Goal: Task Accomplishment & Management: Use online tool/utility

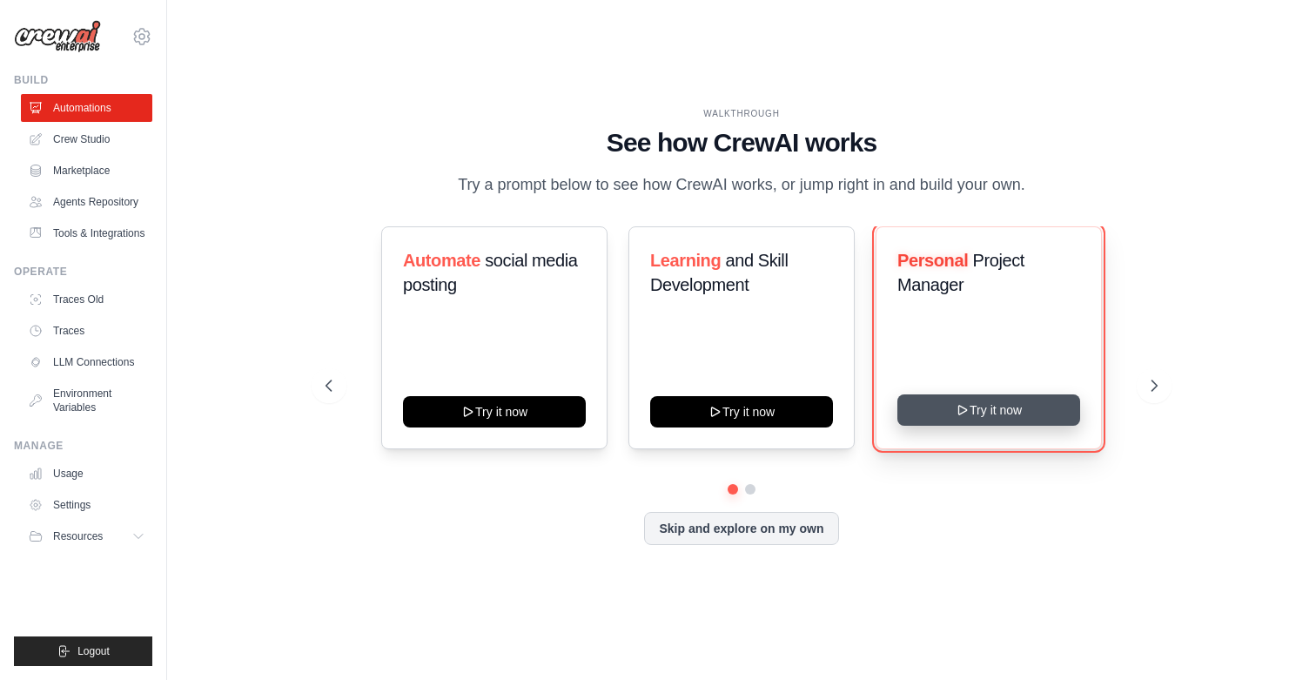
click at [942, 416] on button "Try it now" at bounding box center [988, 409] width 183 height 31
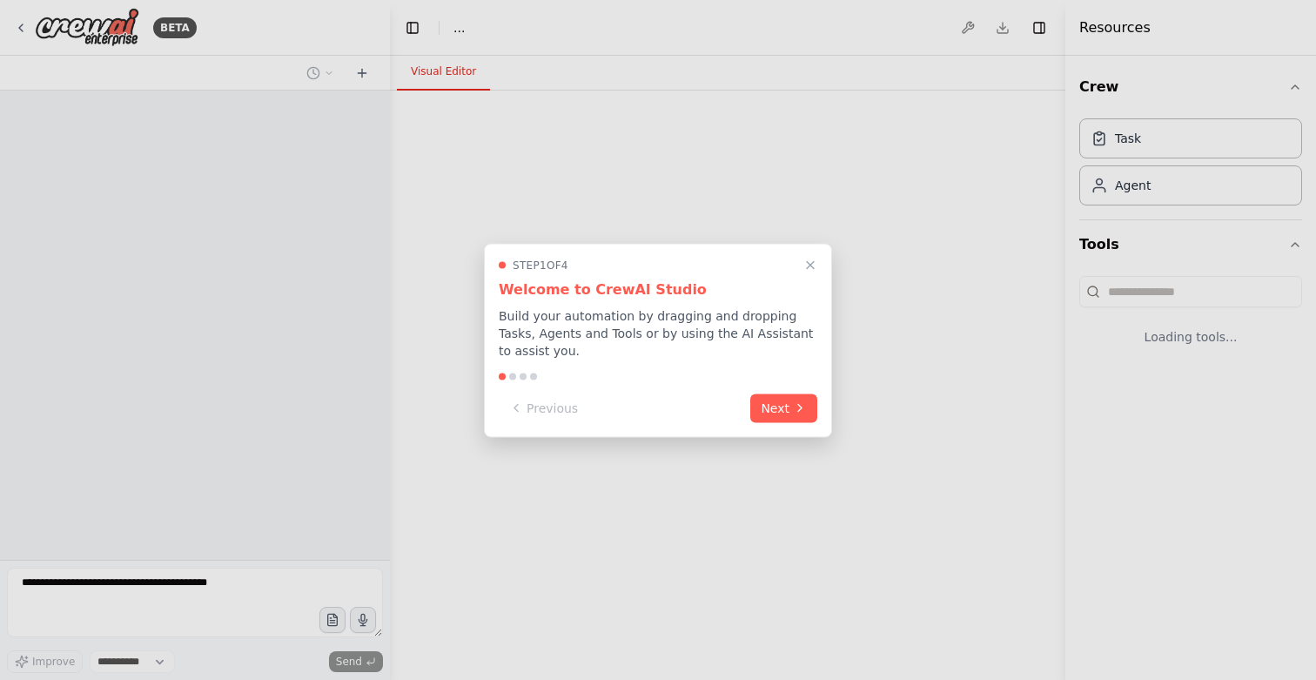
select select "****"
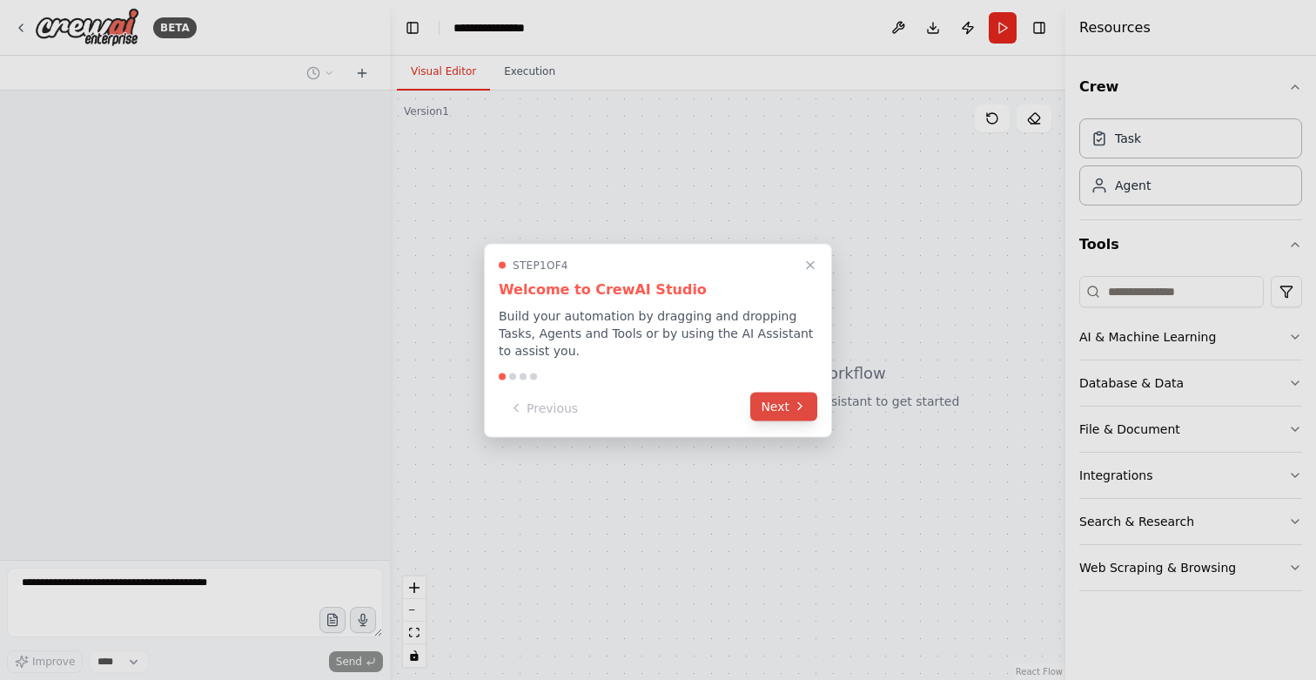
click at [787, 419] on button "Next" at bounding box center [783, 406] width 67 height 29
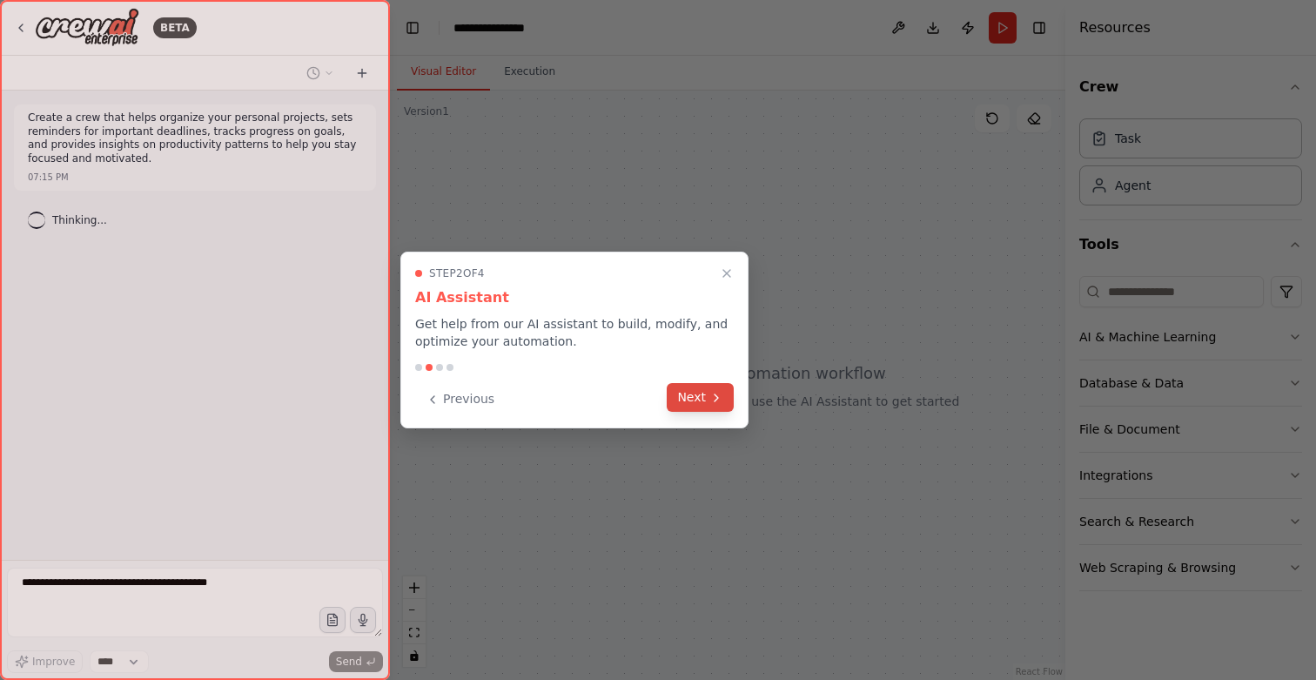
click at [705, 396] on button "Next" at bounding box center [699, 397] width 67 height 29
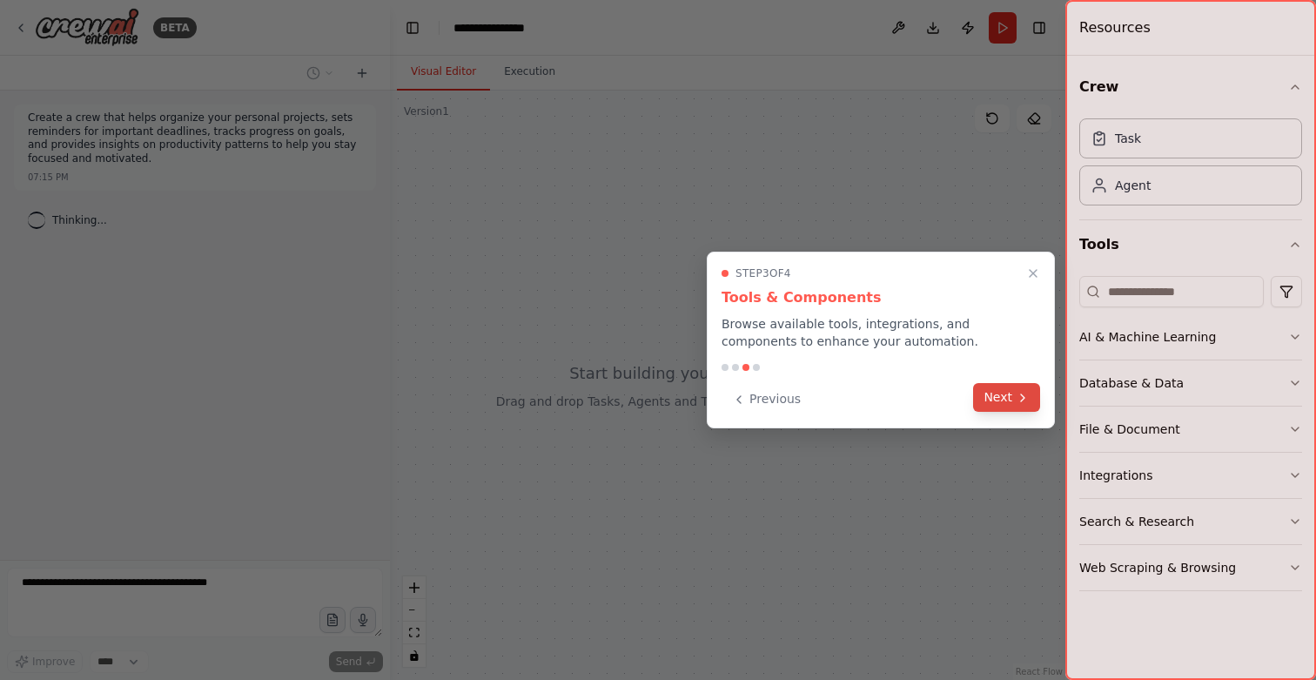
click at [992, 398] on button "Next" at bounding box center [1006, 397] width 67 height 29
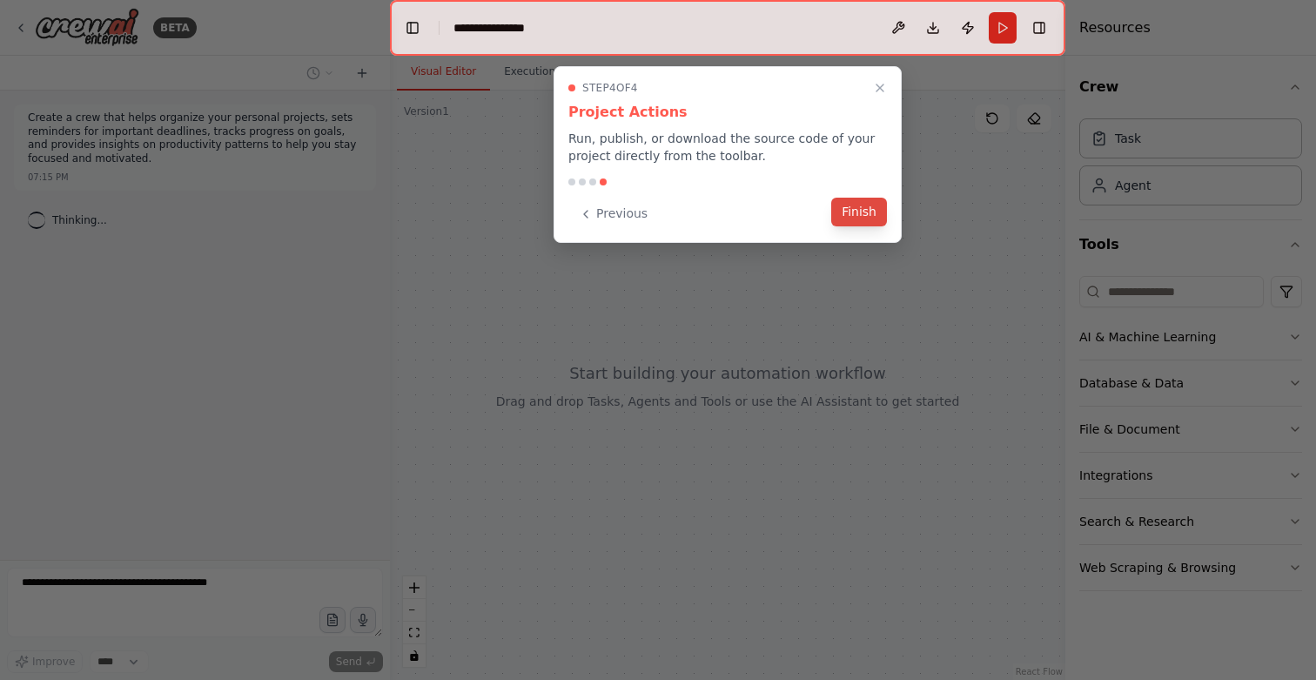
click at [857, 219] on button "Finish" at bounding box center [859, 212] width 56 height 29
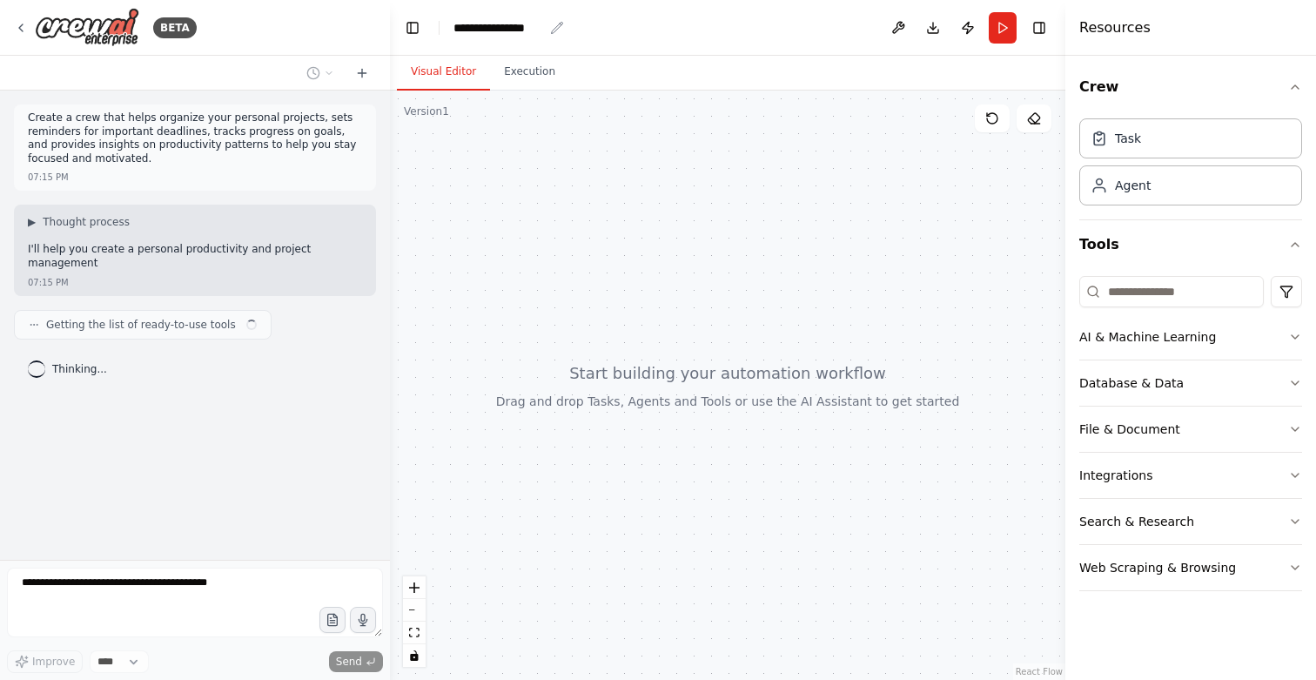
click at [479, 24] on div "**********" at bounding box center [498, 27] width 90 height 17
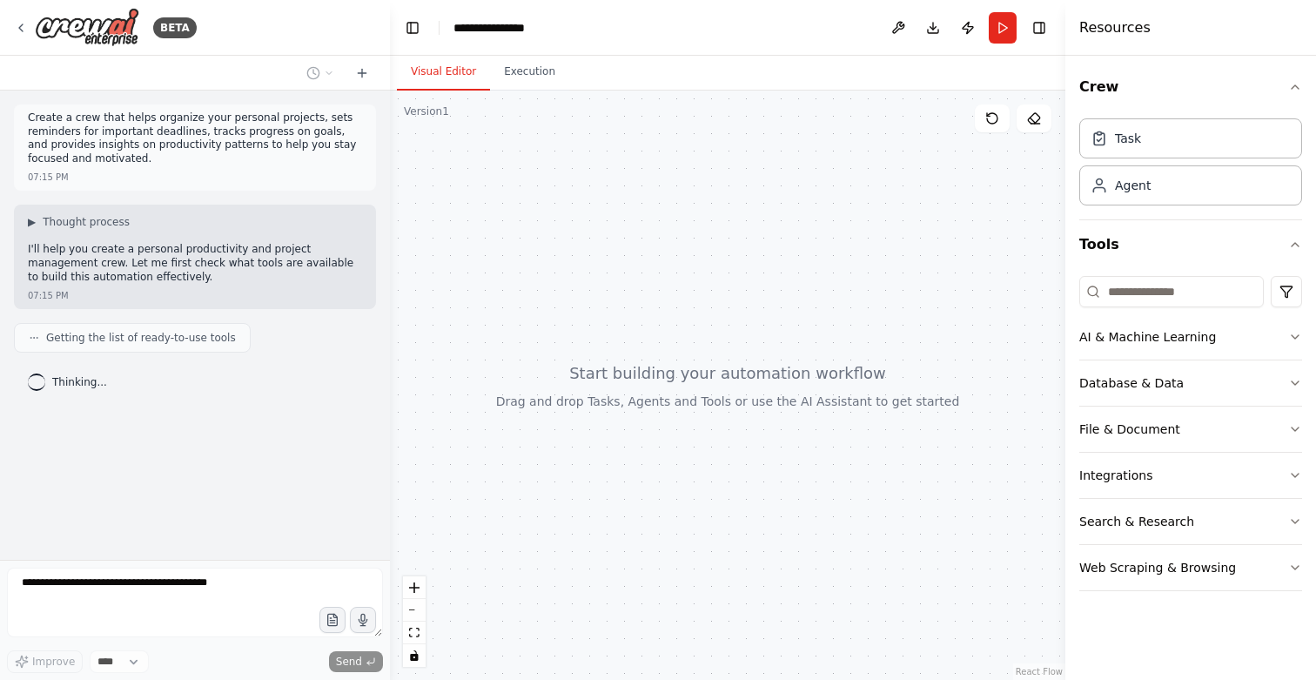
click at [552, 33] on div "**********" at bounding box center [518, 27] width 131 height 17
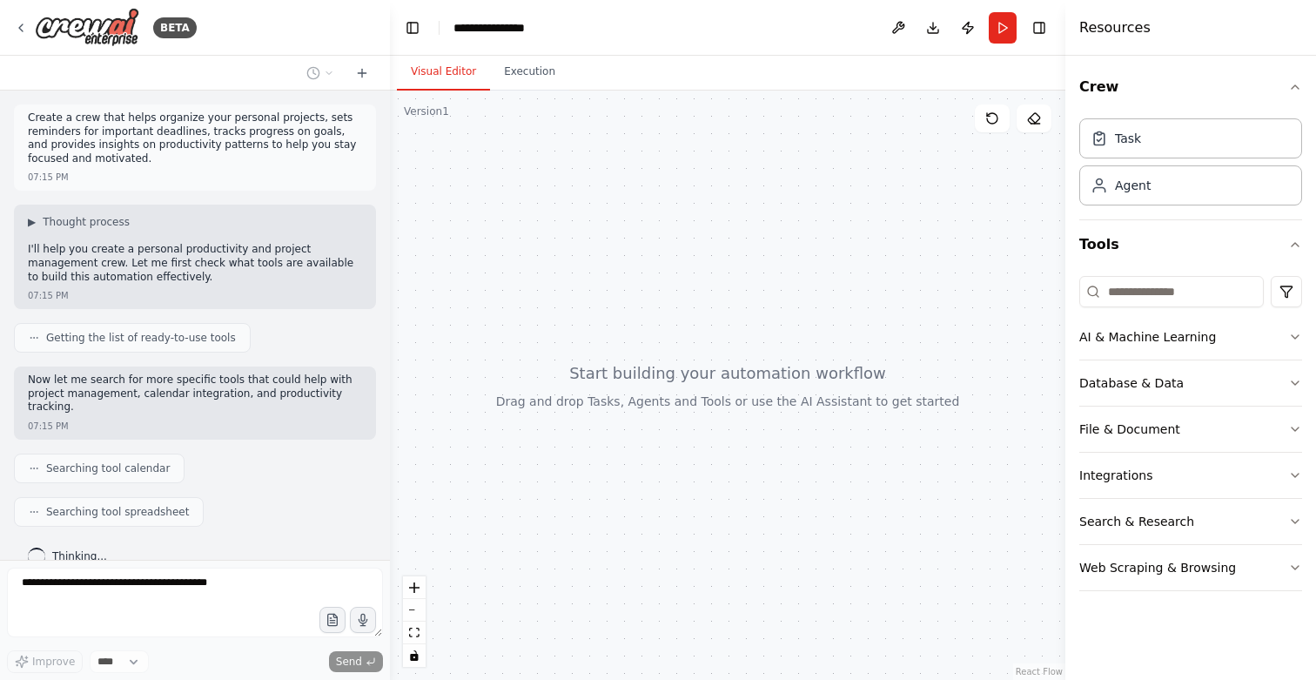
click at [167, 126] on p "Create a crew that helps organize your personal projects, sets reminders for im…" at bounding box center [195, 138] width 334 height 54
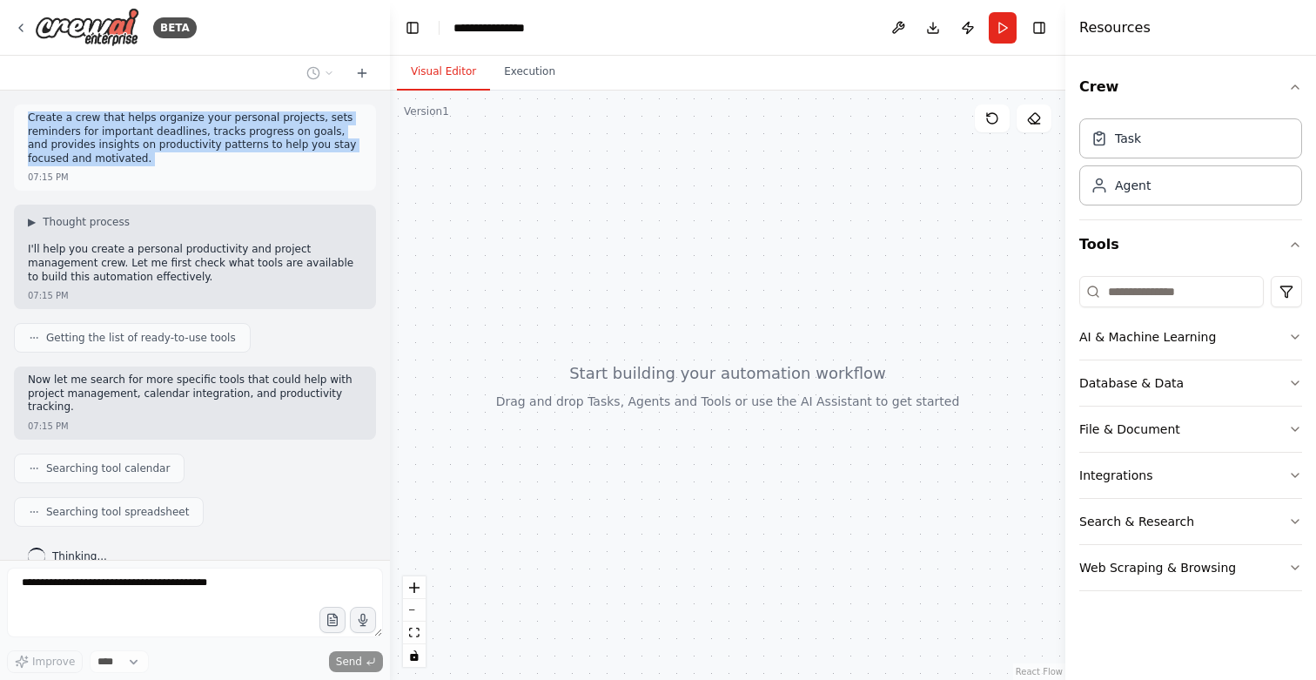
click at [167, 126] on p "Create a crew that helps organize your personal projects, sets reminders for im…" at bounding box center [195, 138] width 334 height 54
click at [270, 128] on p "Create a crew that helps organize your personal projects, sets reminders for im…" at bounding box center [195, 138] width 334 height 54
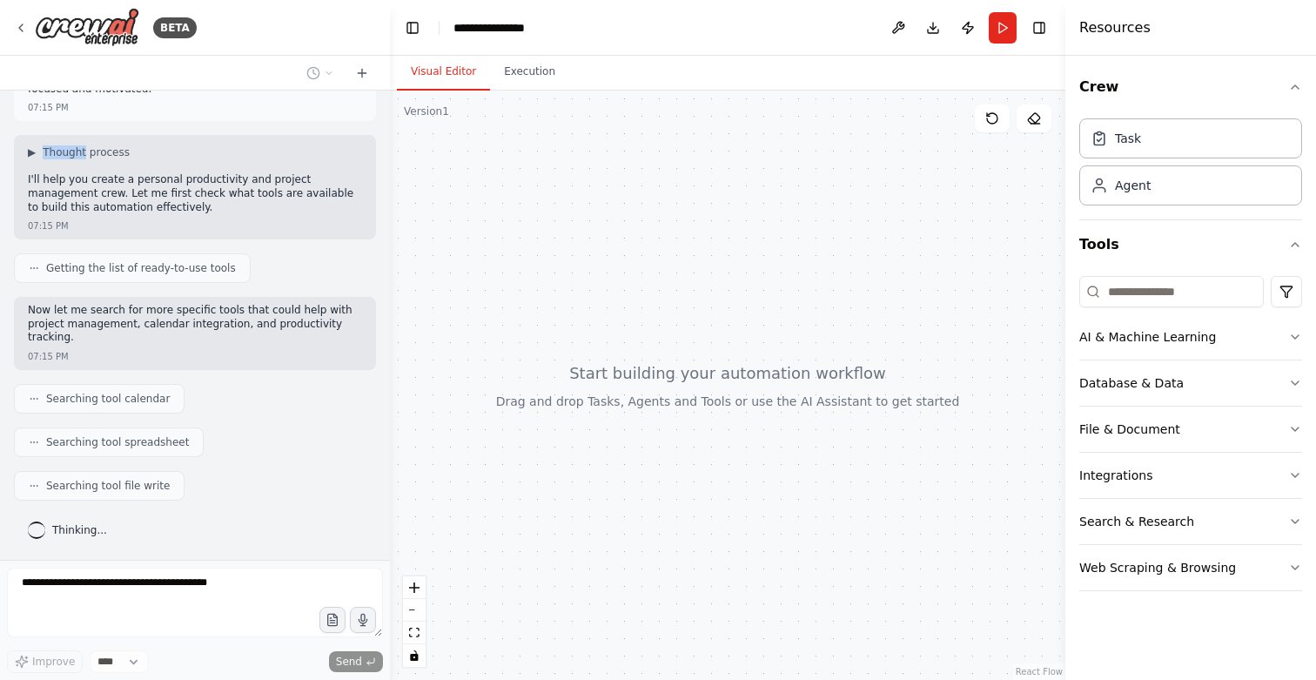
click at [270, 128] on div "Create a crew that helps organize your personal projects, sets reminders for im…" at bounding box center [195, 324] width 390 height 469
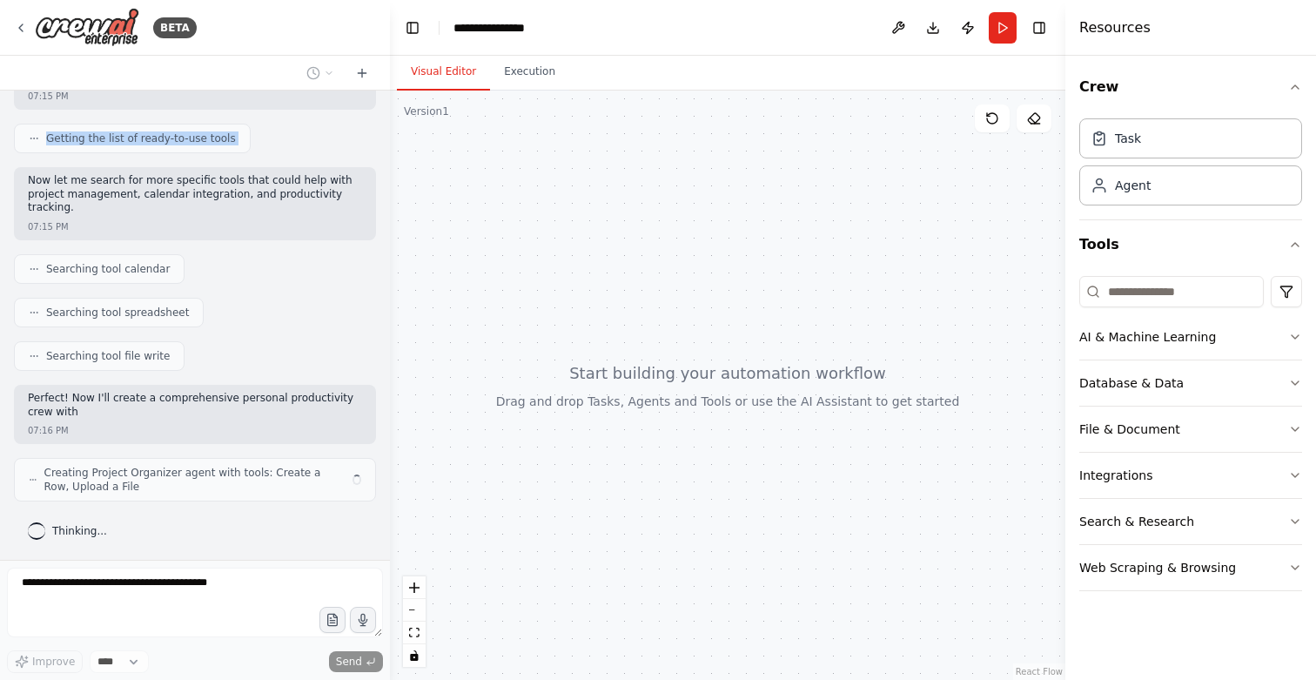
click at [270, 128] on div "Getting the list of ready-to-use tools" at bounding box center [195, 139] width 362 height 30
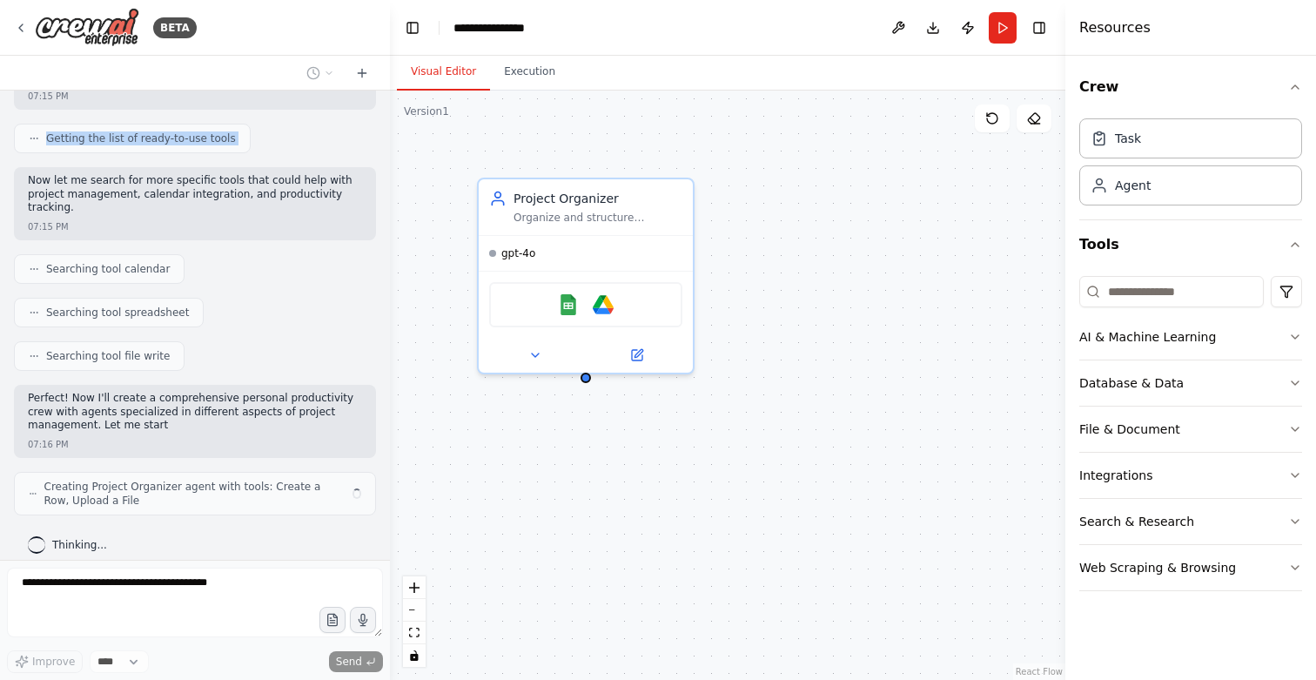
scroll to position [212, 0]
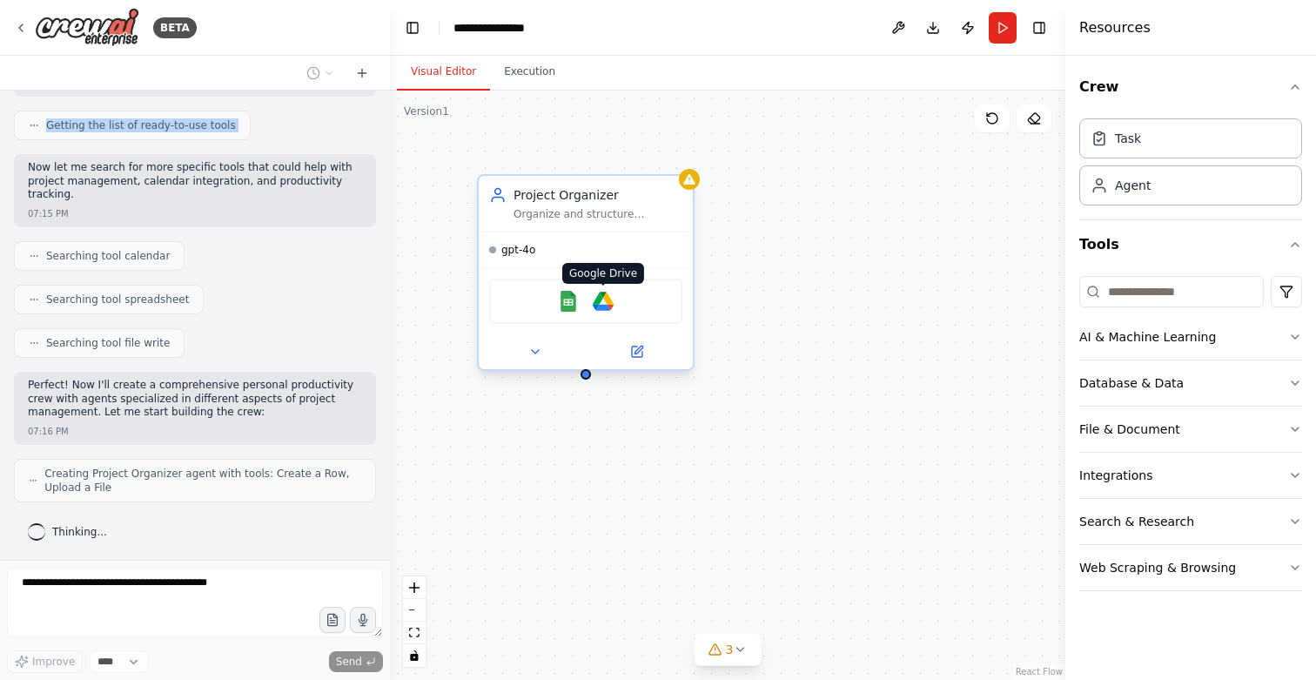
click at [608, 302] on img at bounding box center [603, 301] width 21 height 21
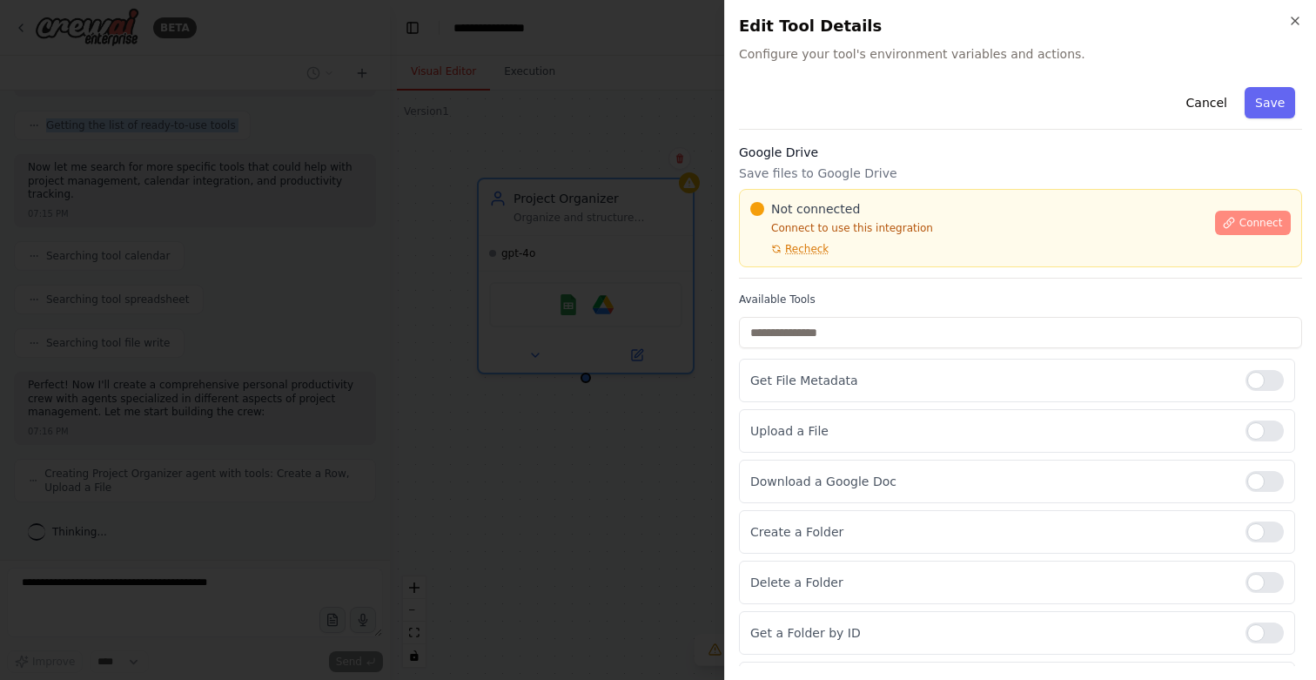
click at [1242, 219] on span "Connect" at bounding box center [1260, 223] width 44 height 14
